Goal: Information Seeking & Learning: Find specific fact

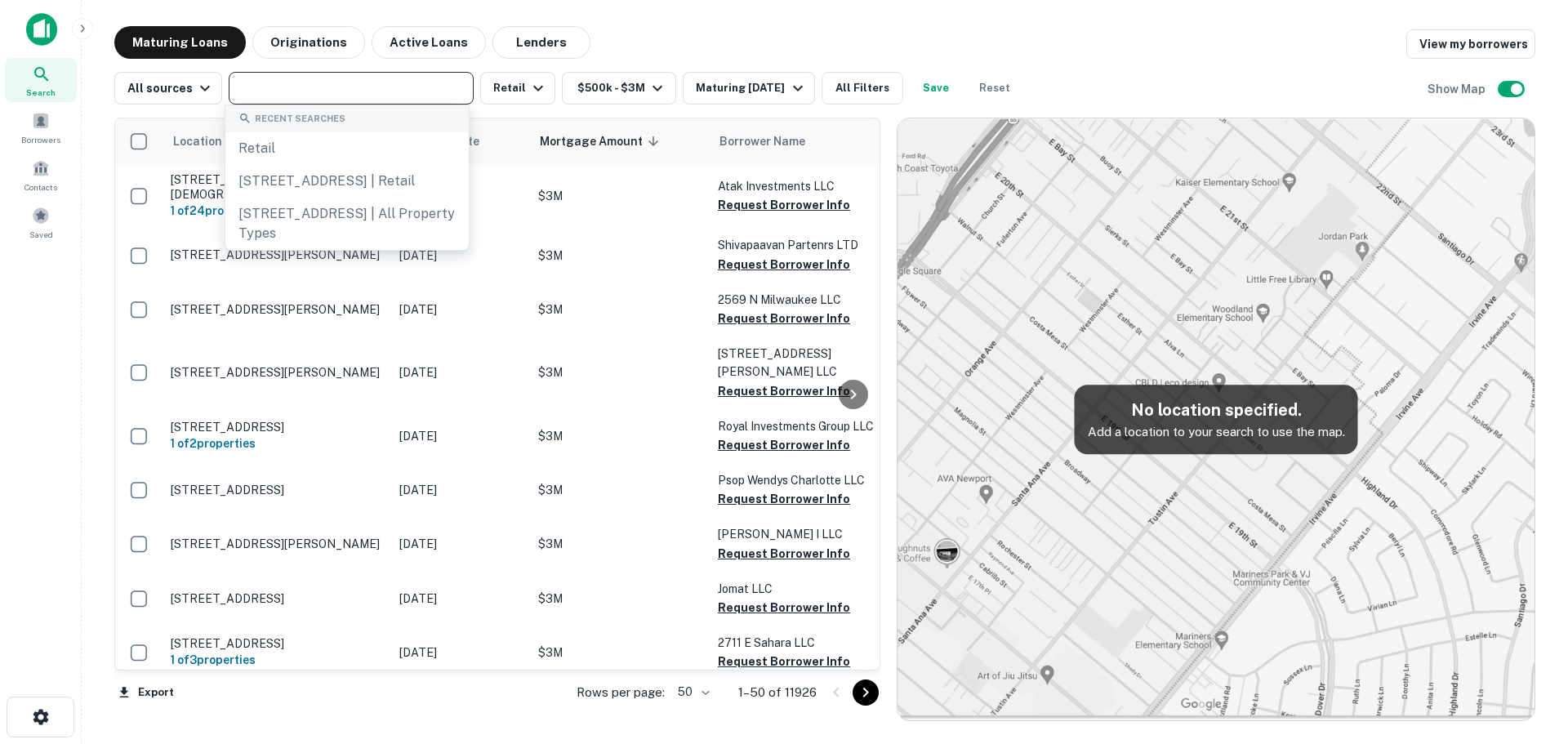
type input "**********"
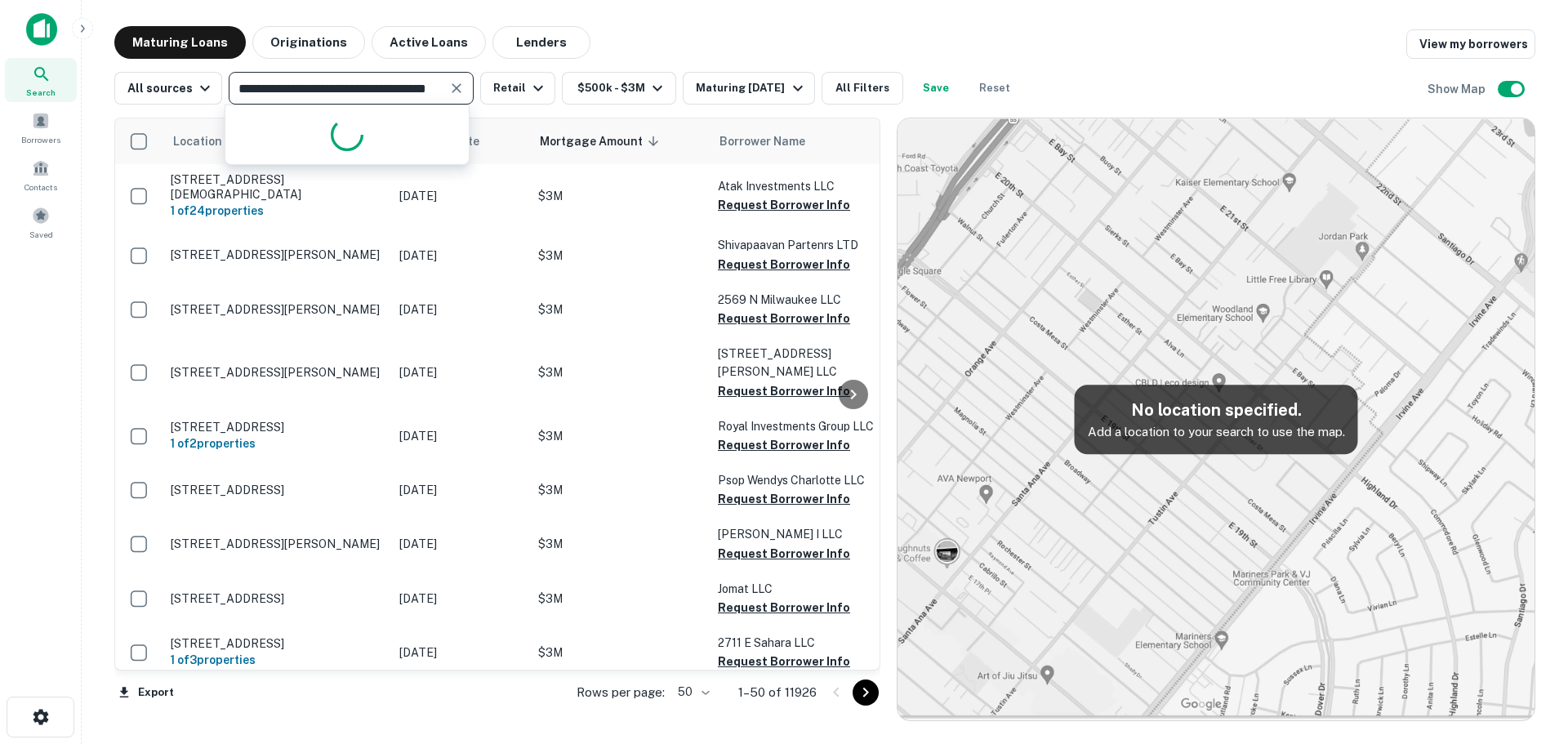
scroll to position [0, 50]
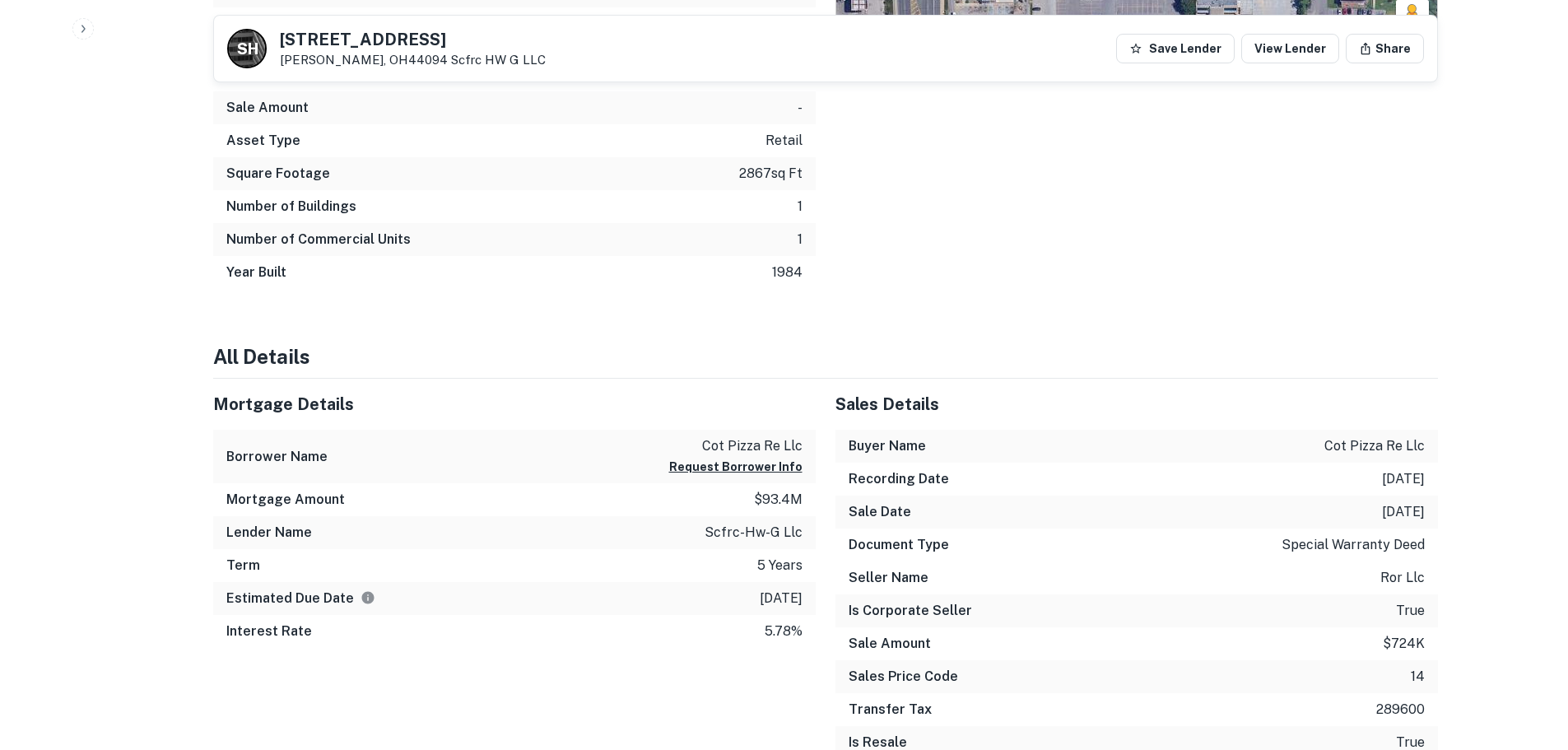
scroll to position [988, 0]
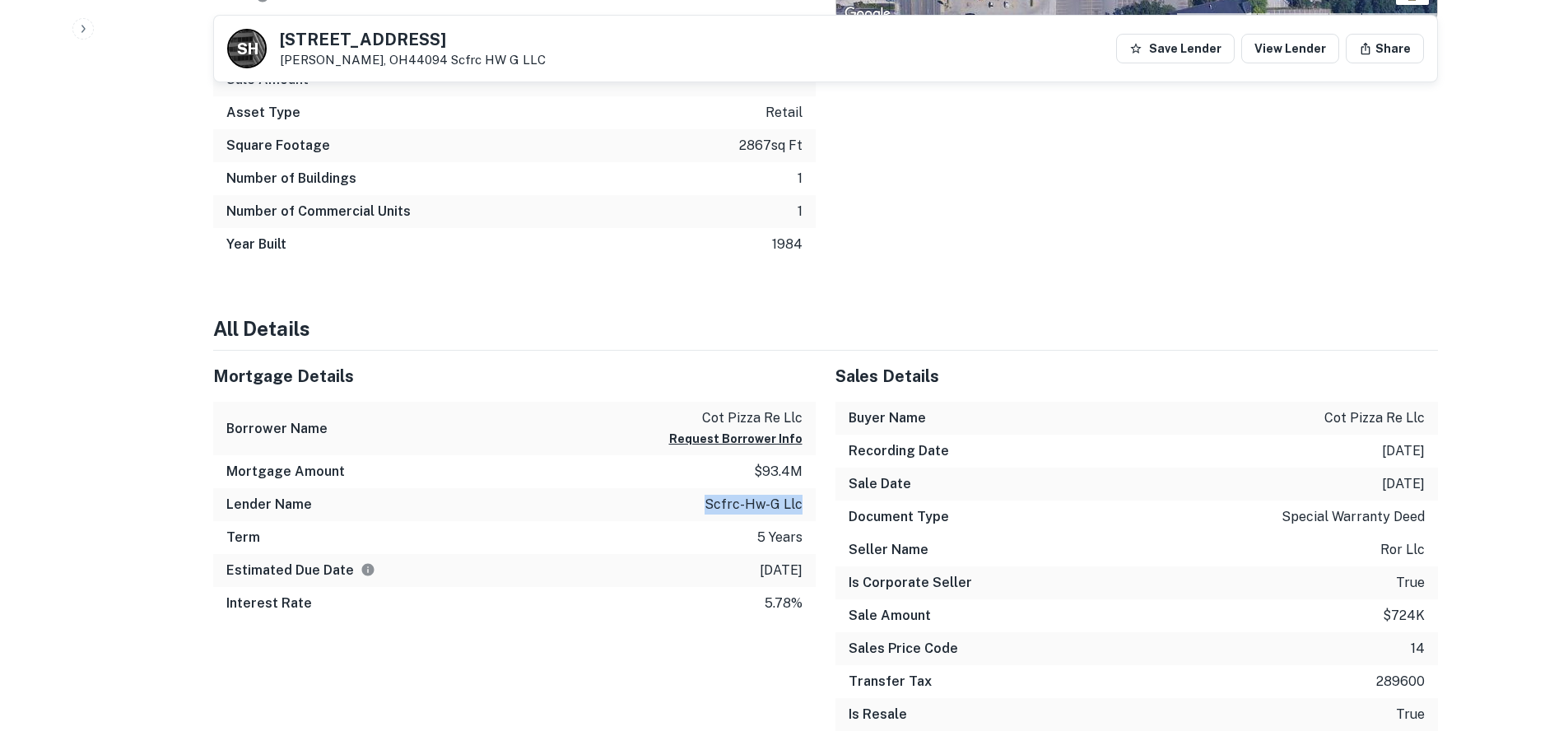
drag, startPoint x: 711, startPoint y: 506, endPoint x: 805, endPoint y: 505, distance: 94.0
click at [805, 505] on div "Lender Name scfrc-hw-g llc" at bounding box center [515, 505] width 603 height 33
copy p "scfrc-hw-g llc"
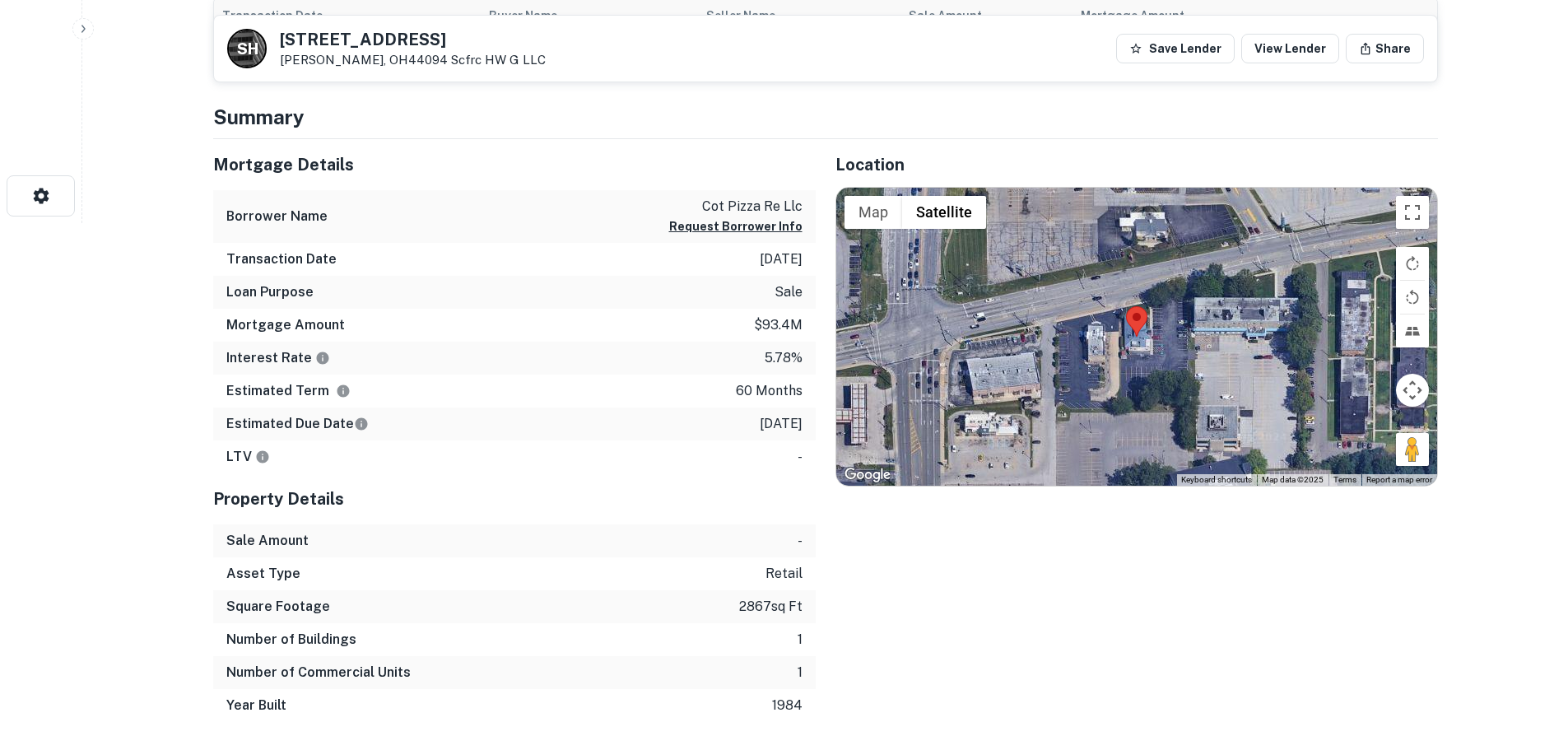
scroll to position [493, 0]
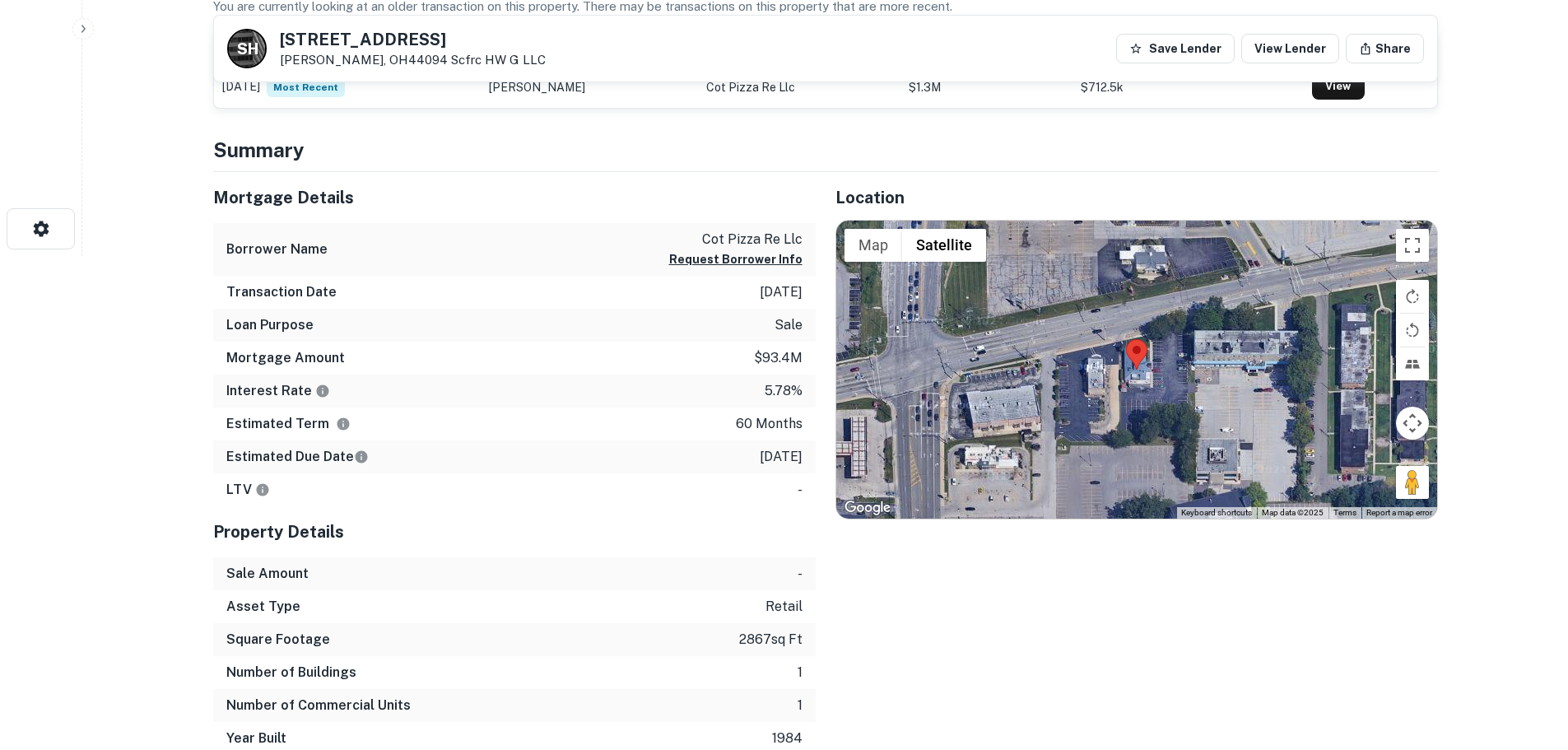
click at [775, 348] on p "$93.4m" at bounding box center [778, 357] width 48 height 20
click at [761, 298] on p "[DATE]" at bounding box center [781, 292] width 43 height 20
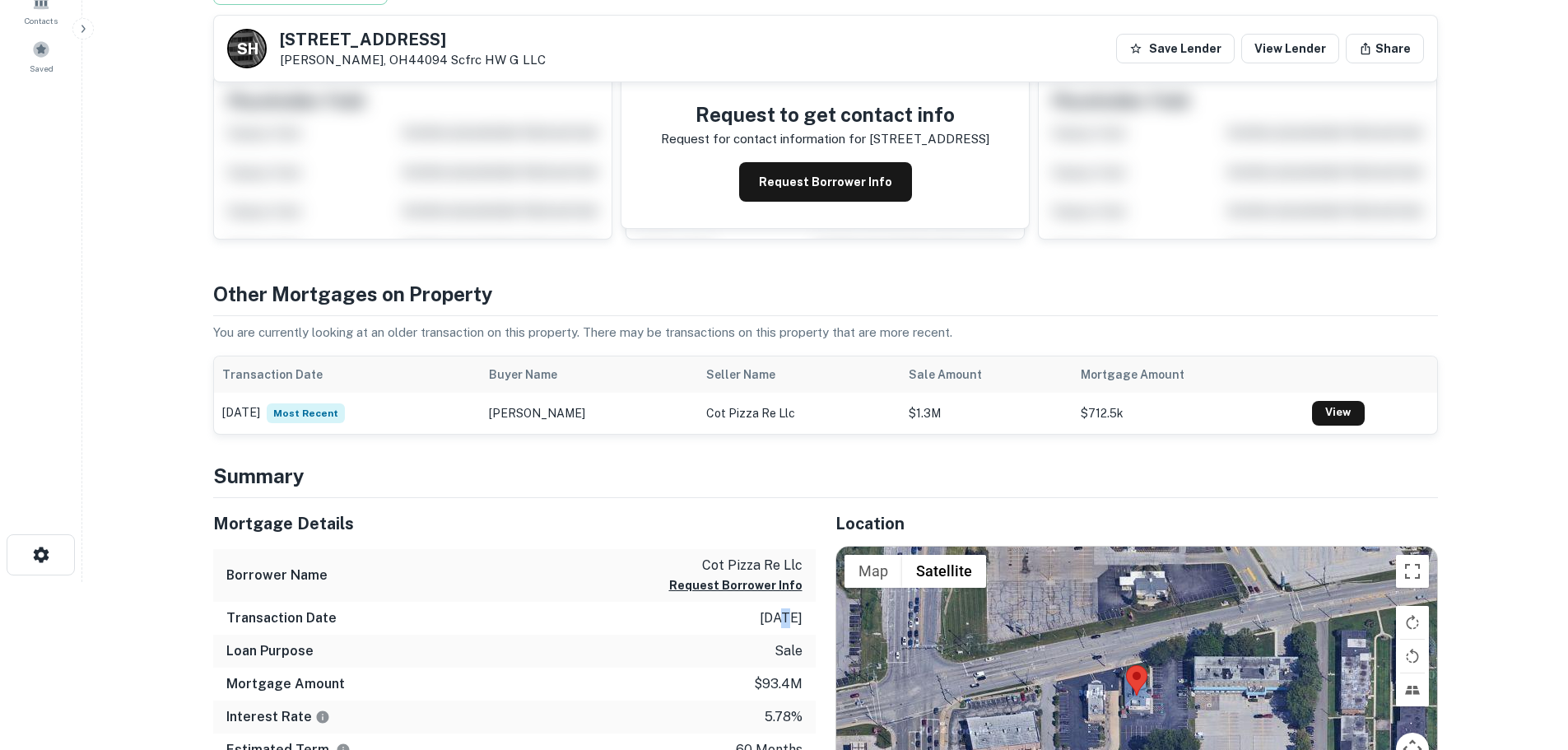
scroll to position [164, 0]
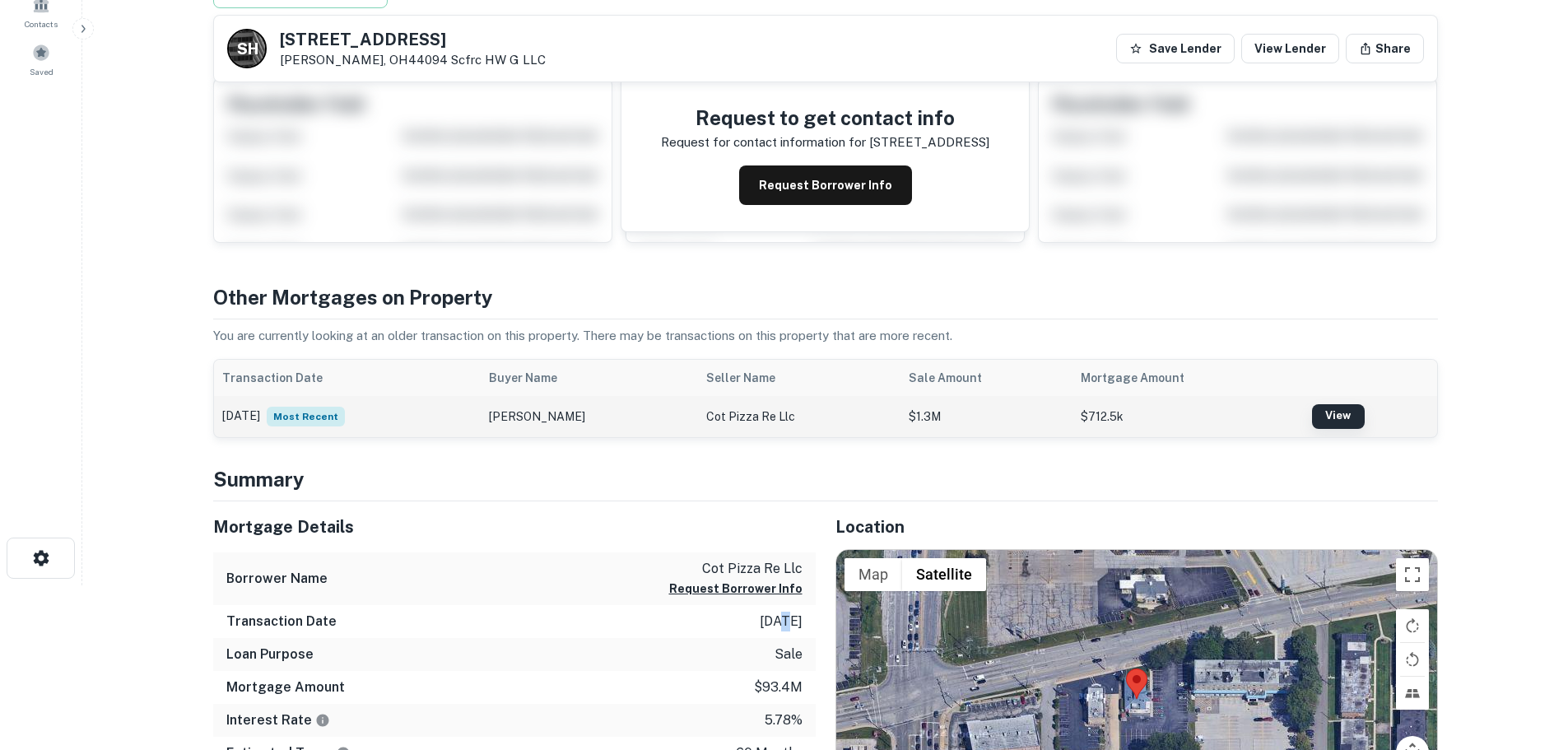
click at [1331, 418] on link "View" at bounding box center [1338, 416] width 53 height 25
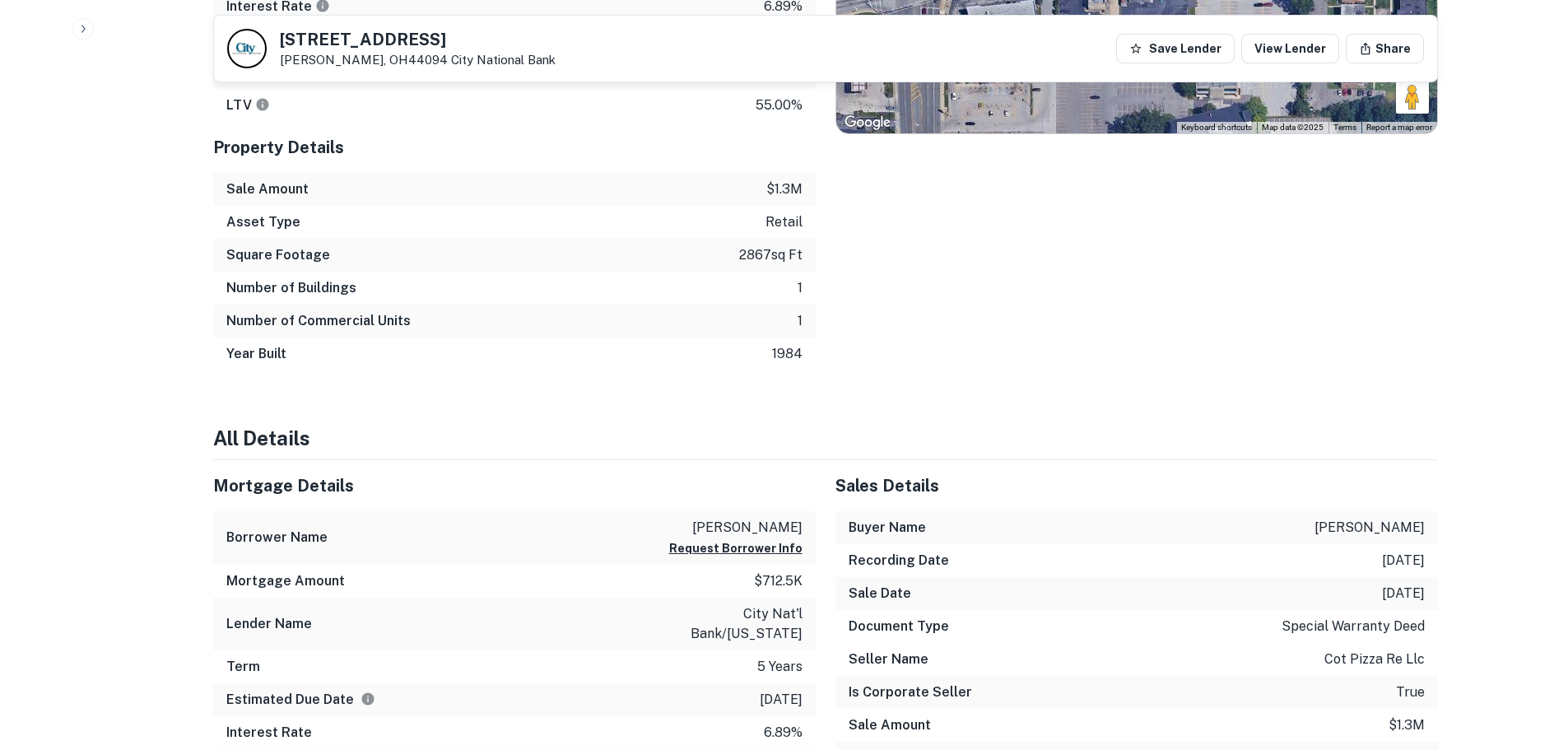
scroll to position [823, 0]
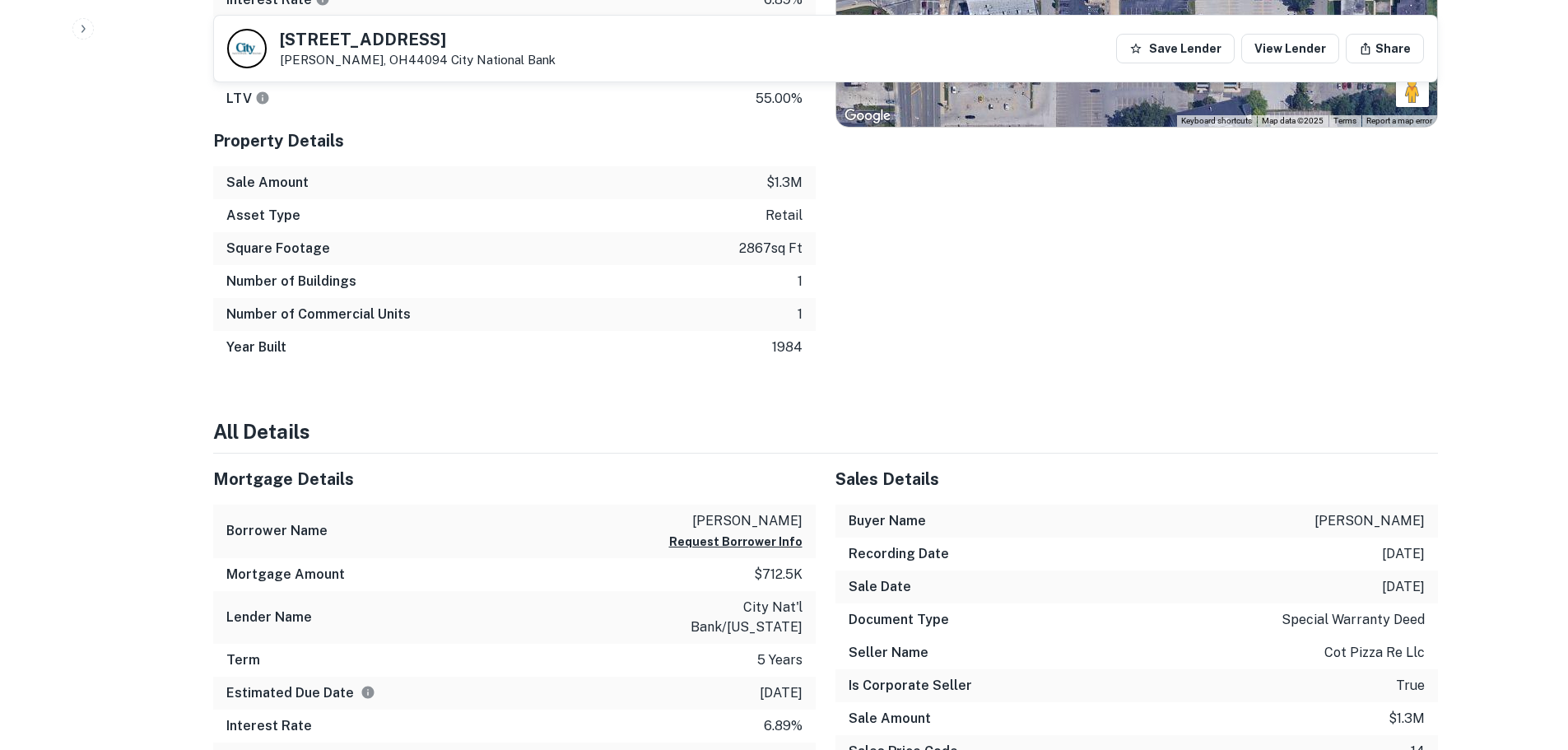
click at [679, 607] on p "city nat'l bank/[US_STATE]" at bounding box center [728, 617] width 148 height 40
drag, startPoint x: 676, startPoint y: 605, endPoint x: 806, endPoint y: 623, distance: 131.2
click at [806, 623] on div "Lender Name city nat'l bank/[US_STATE]" at bounding box center [515, 617] width 603 height 53
